Goal: Information Seeking & Learning: Learn about a topic

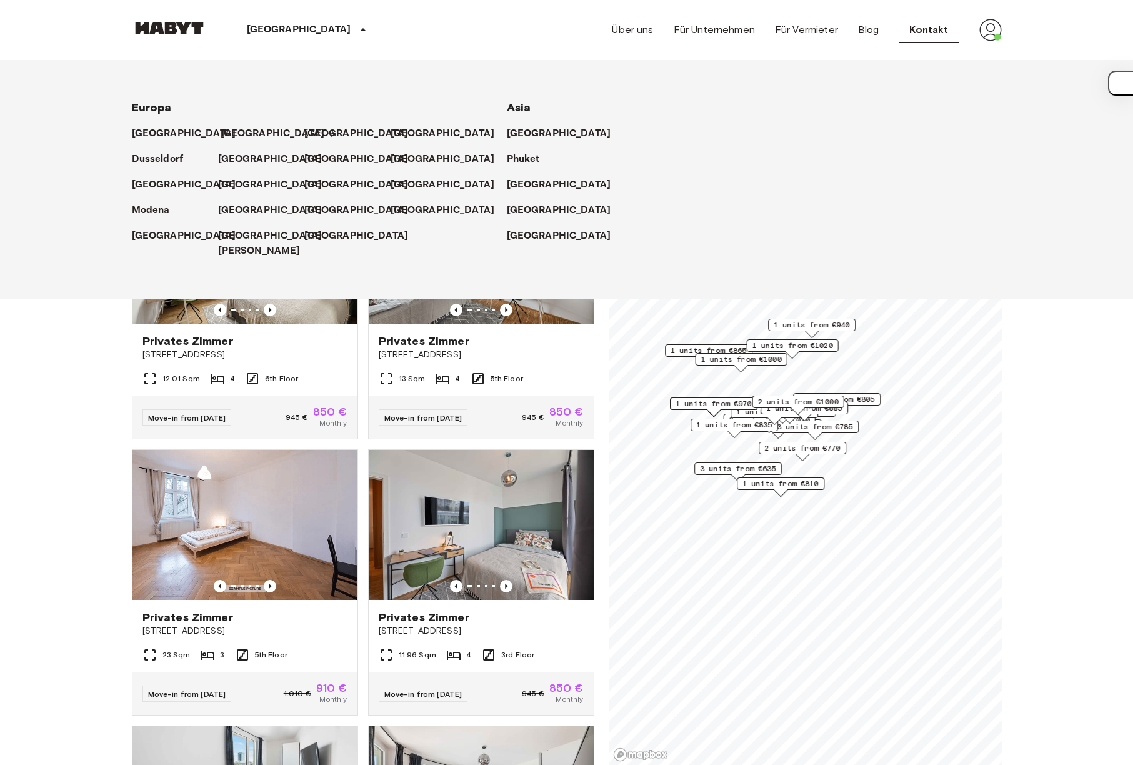
click at [241, 140] on p "[GEOGRAPHIC_DATA]" at bounding box center [273, 133] width 104 height 15
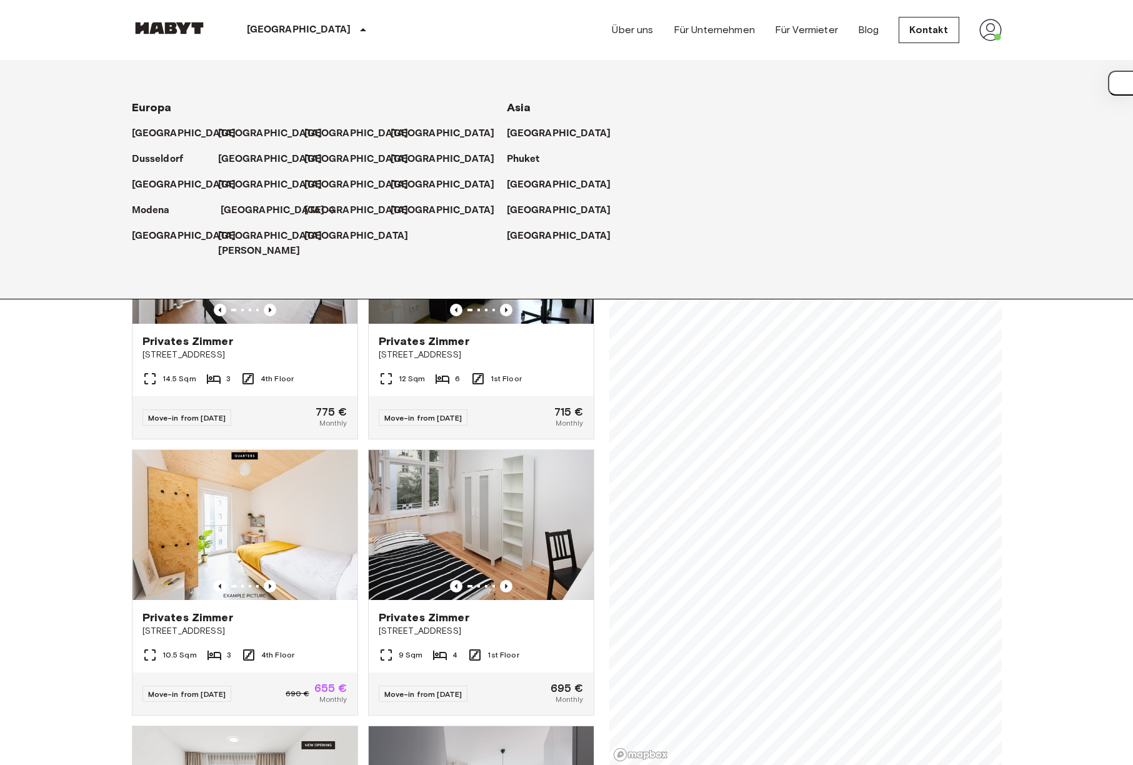
click at [250, 209] on p "[GEOGRAPHIC_DATA]" at bounding box center [273, 210] width 104 height 15
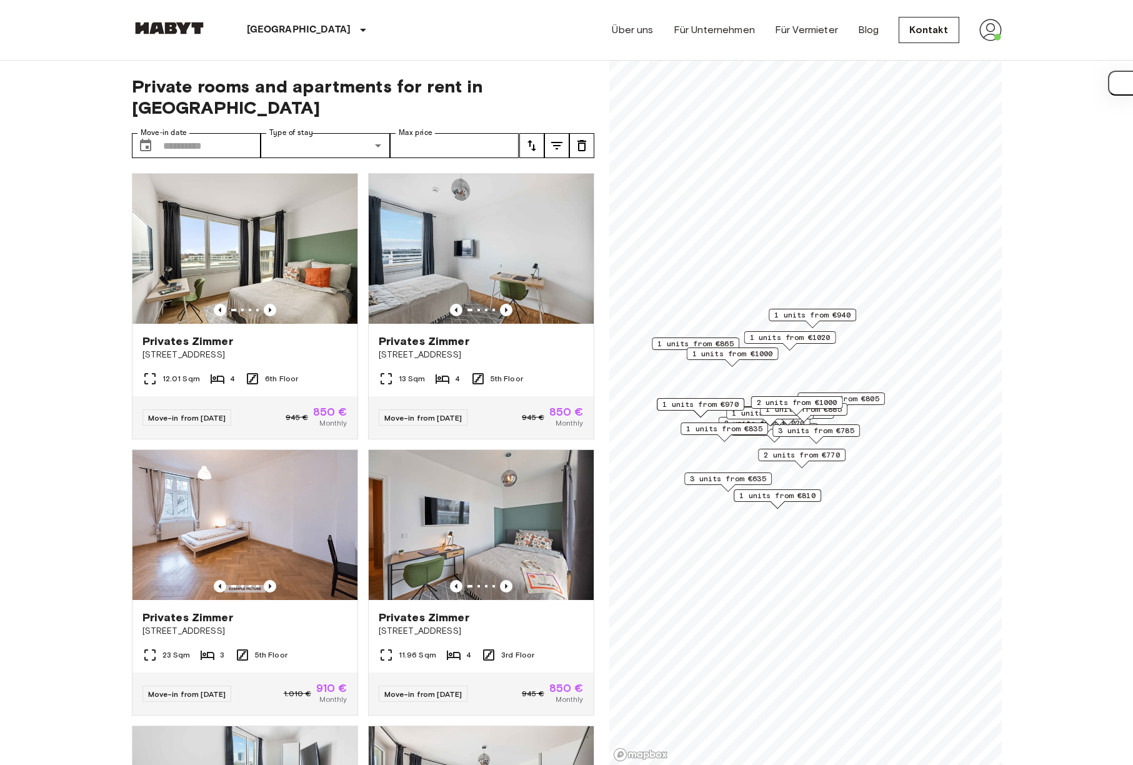
click at [821, 313] on span "1 units from €940" at bounding box center [811, 314] width 76 height 11
click at [820, 314] on span "1 units from €940" at bounding box center [811, 314] width 76 height 11
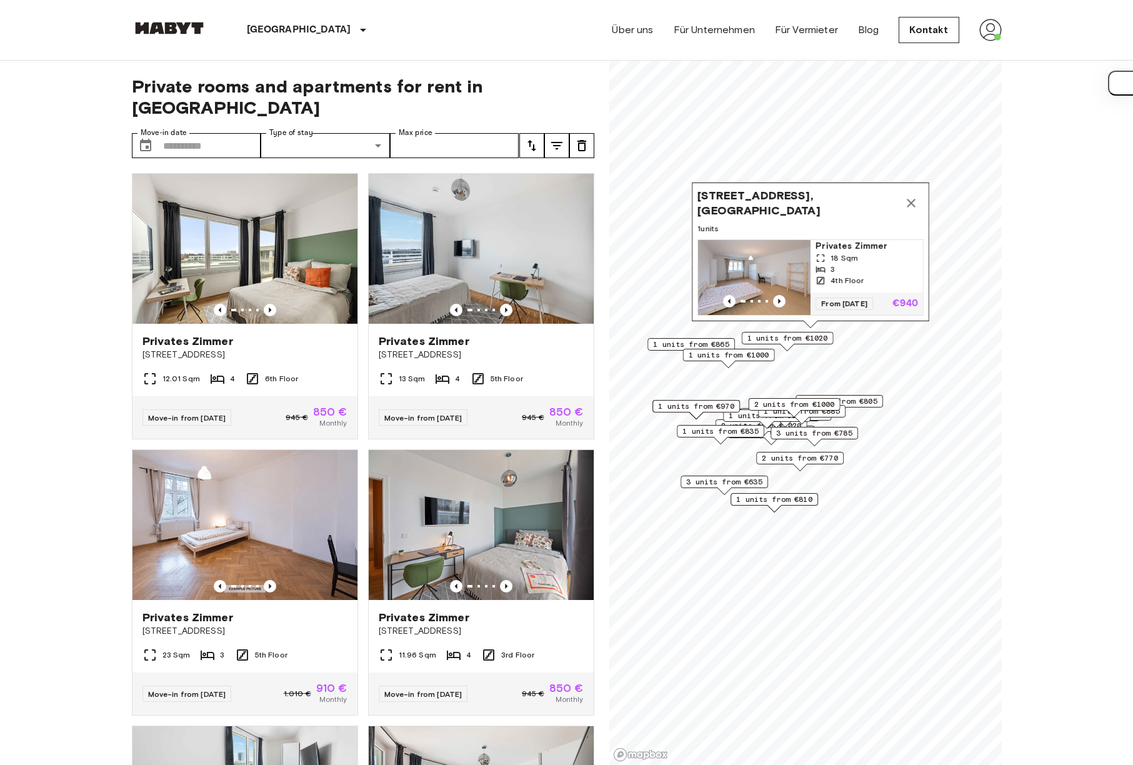
click at [739, 354] on span "1 units from €1000" at bounding box center [728, 354] width 81 height 11
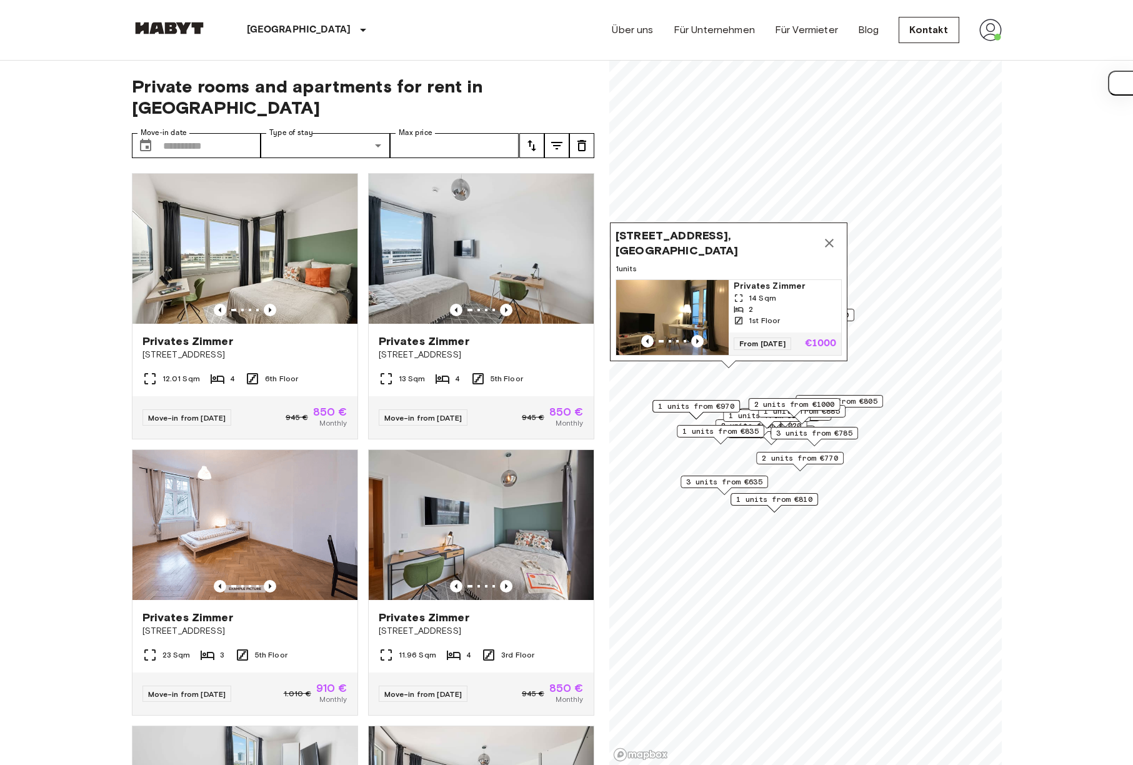
click at [770, 404] on span "2 units from €1000" at bounding box center [794, 404] width 81 height 11
